Goal: Navigation & Orientation: Find specific page/section

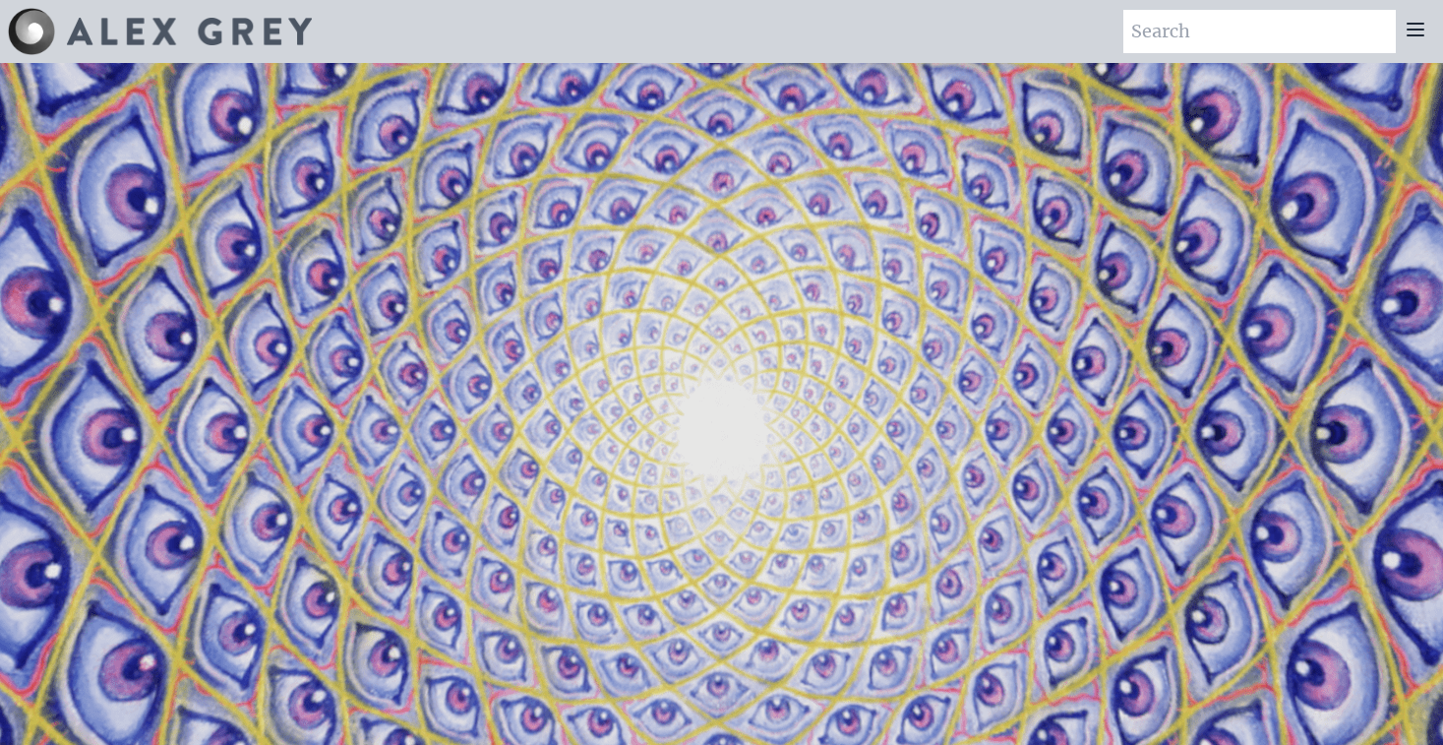
click at [277, 31] on img at bounding box center [189, 32] width 245 height 28
click at [1419, 25] on icon at bounding box center [1416, 30] width 24 height 24
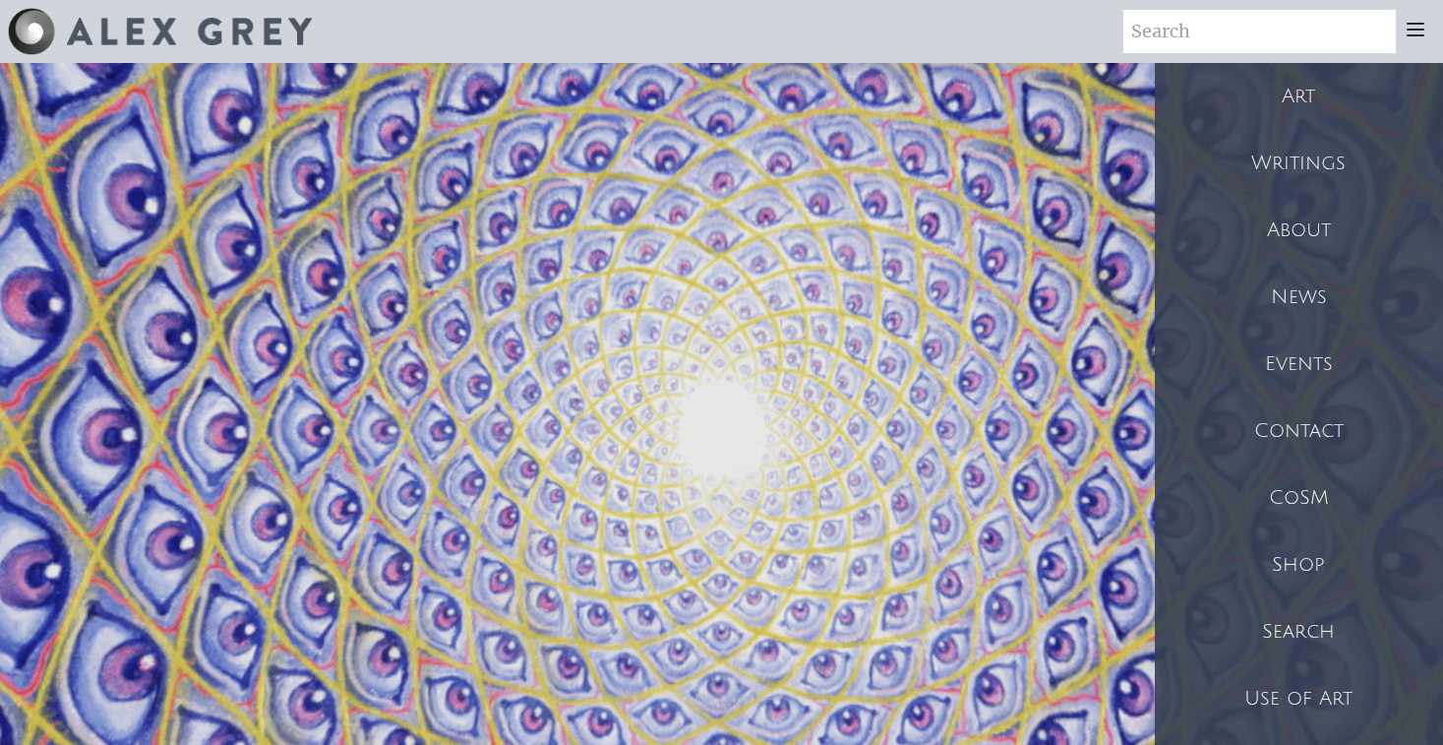
click at [1320, 86] on div "Art" at bounding box center [1299, 96] width 288 height 67
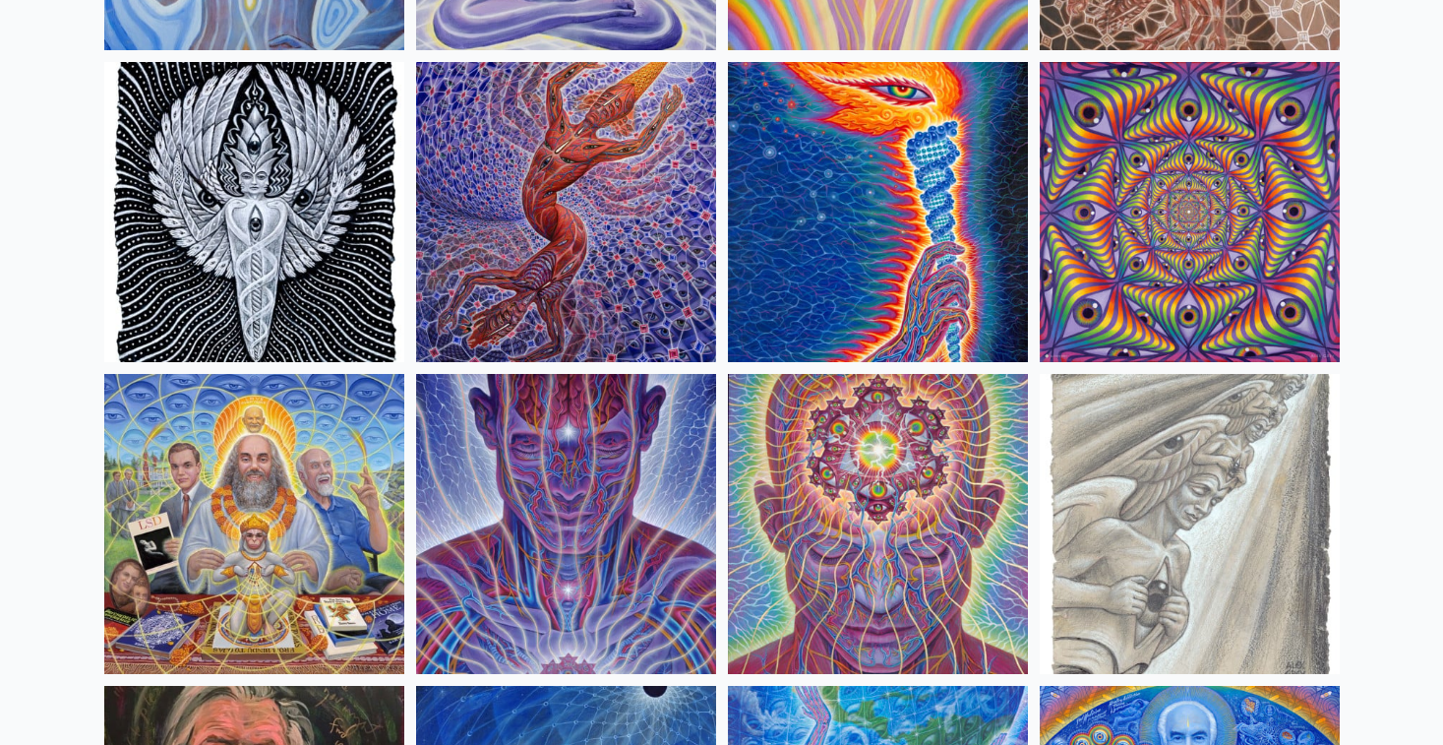
scroll to position [2030, 0]
click at [842, 477] on img at bounding box center [878, 523] width 300 height 300
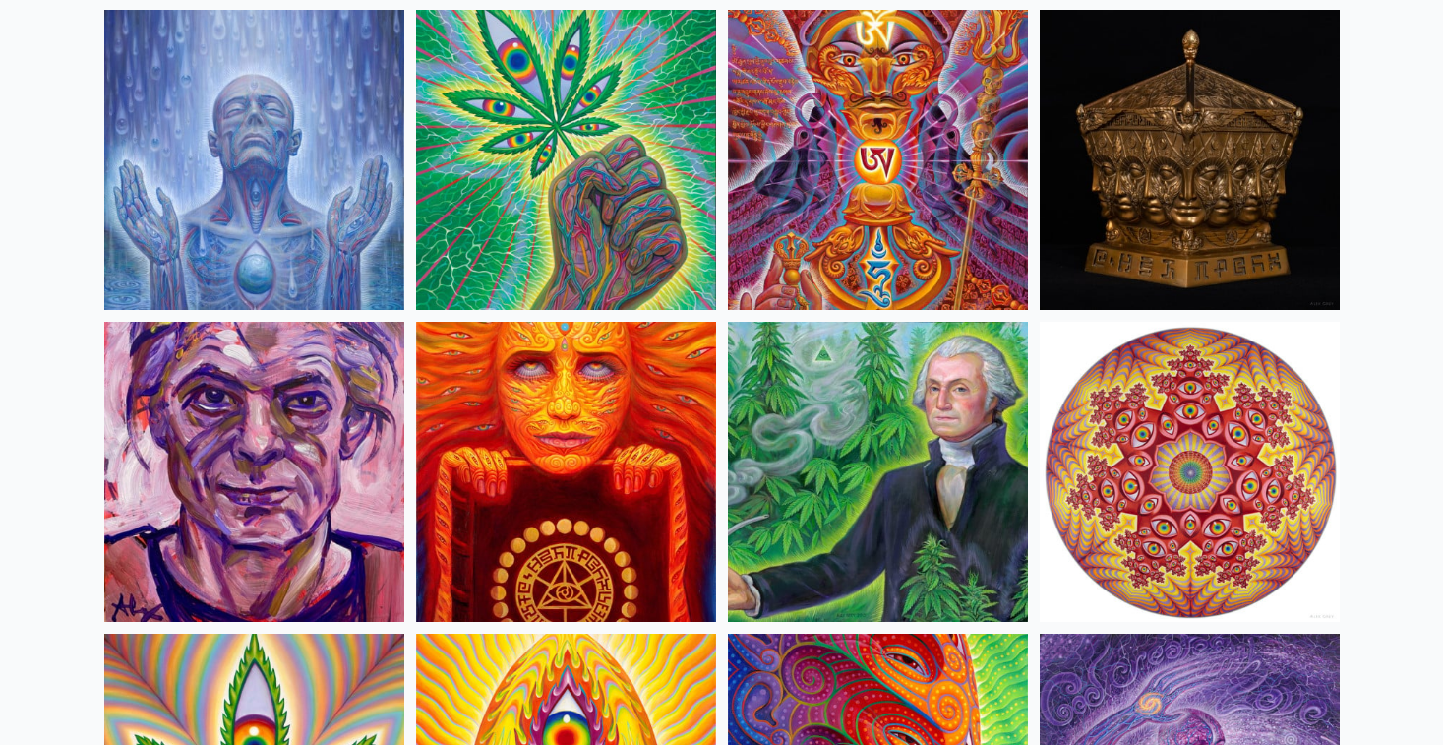
scroll to position [3015, 0]
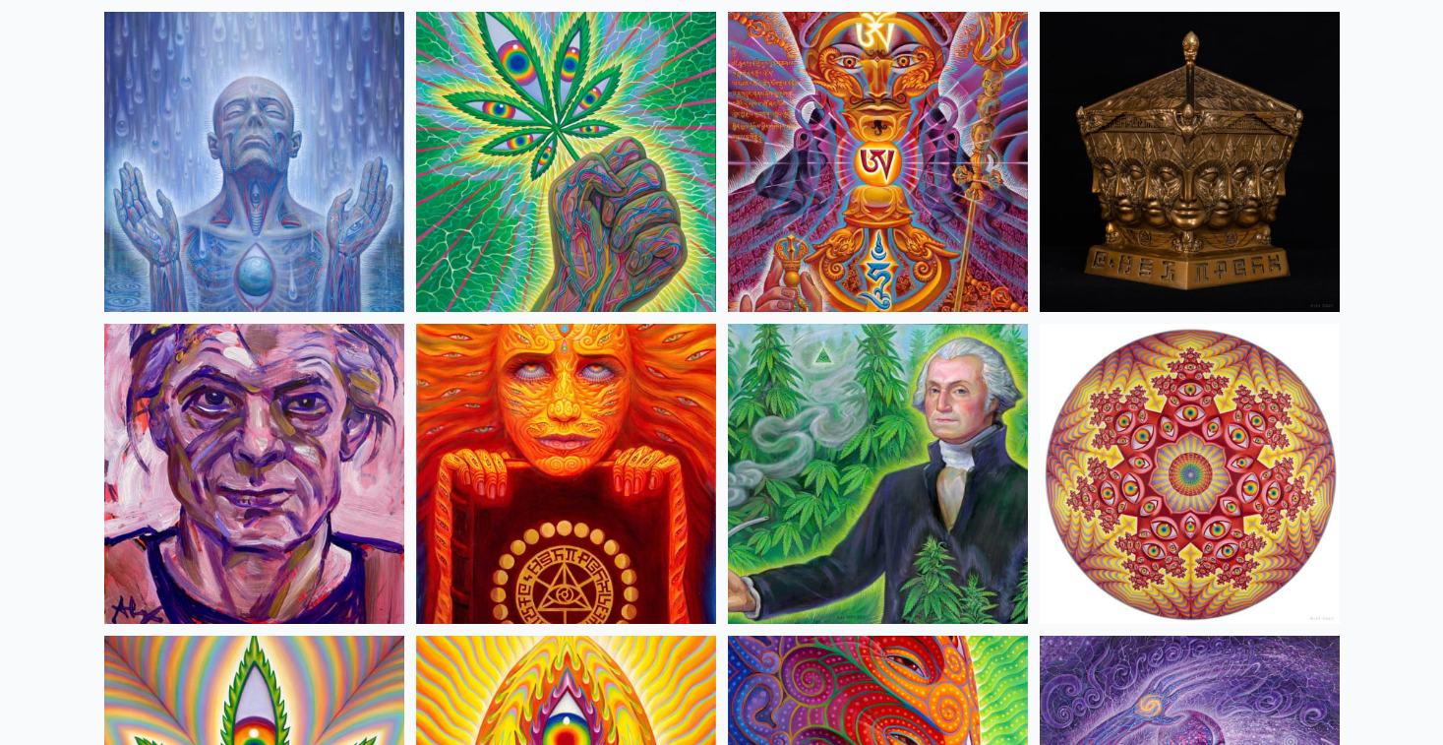
click at [1103, 207] on img at bounding box center [1190, 162] width 300 height 300
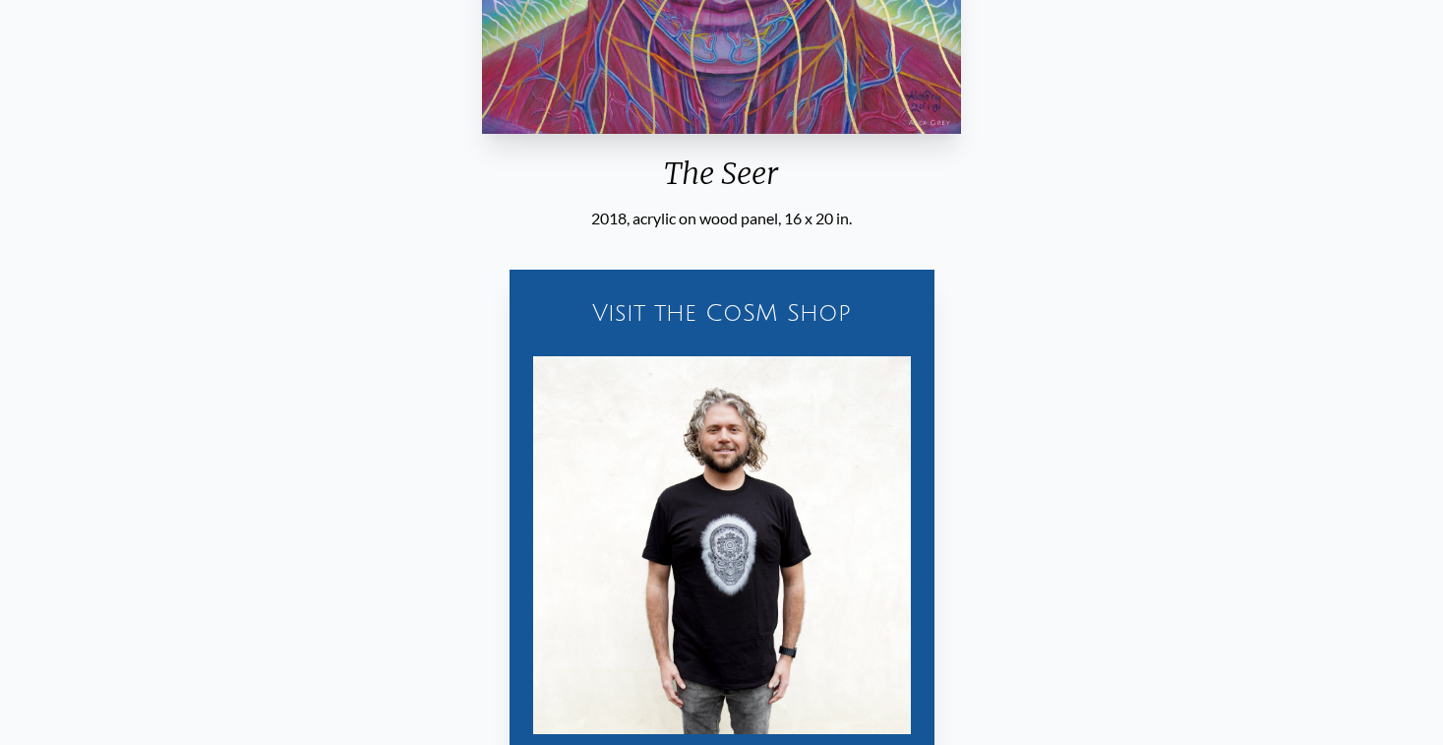
scroll to position [252, 0]
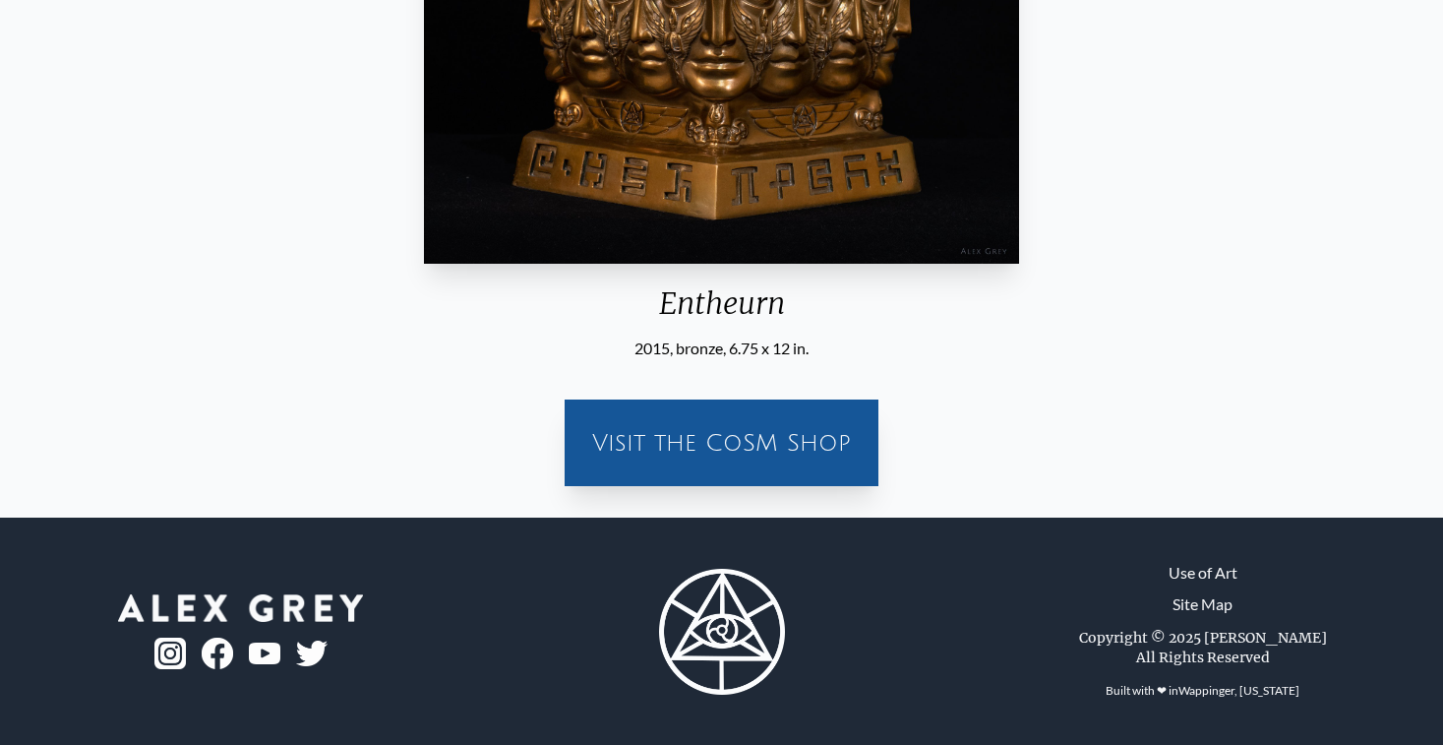
scroll to position [520, 0]
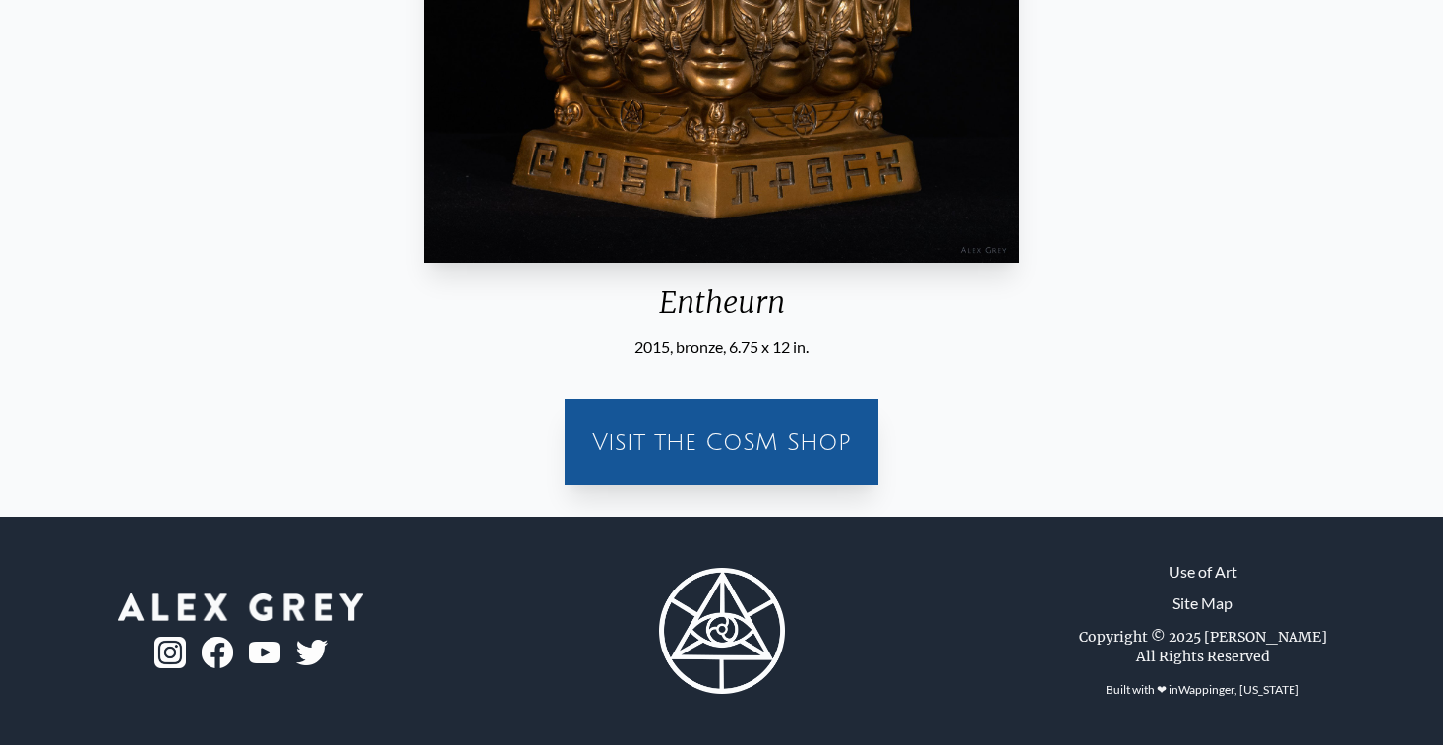
click at [607, 450] on div "Visit the CoSM Shop" at bounding box center [722, 441] width 290 height 63
